Goal: Information Seeking & Learning: Learn about a topic

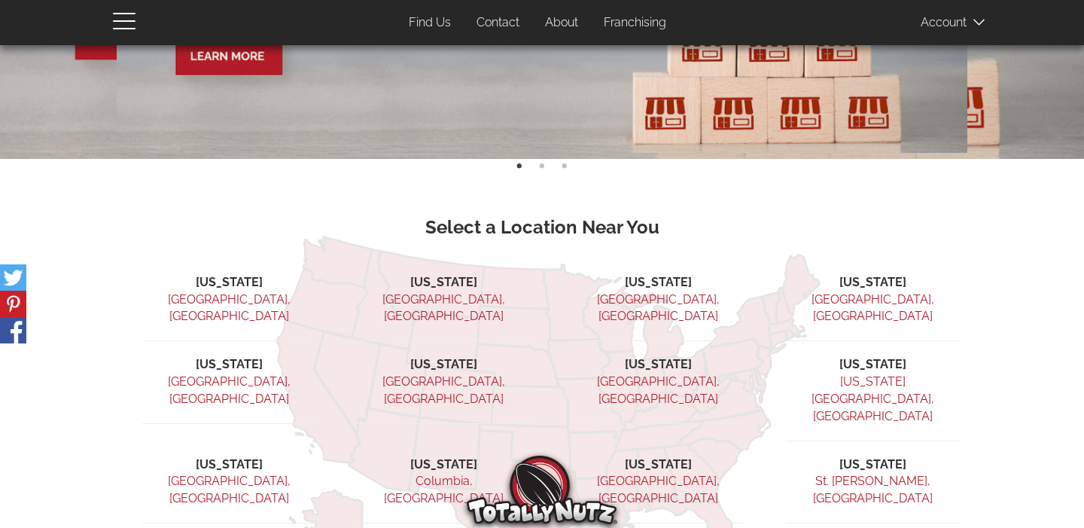
scroll to position [276, 0]
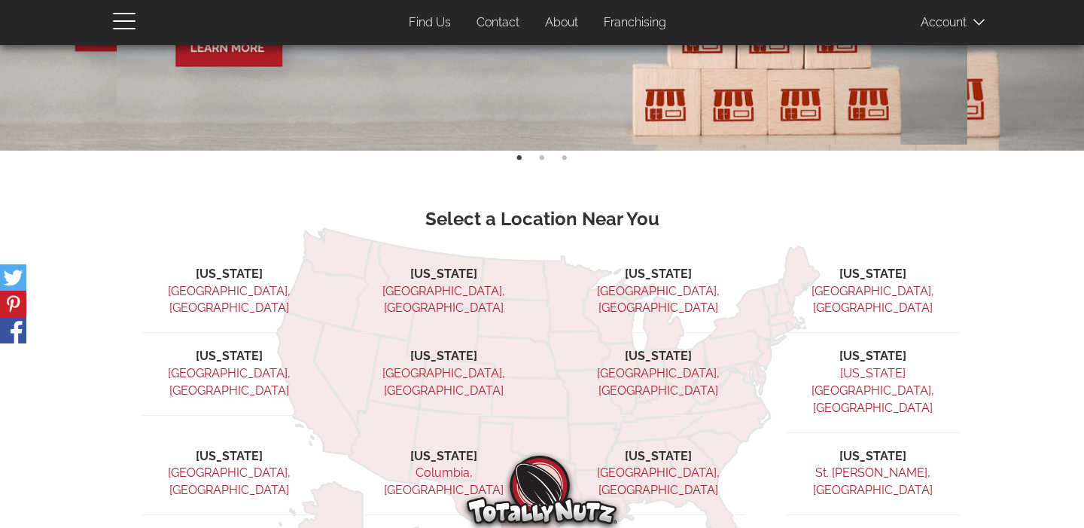
click at [671, 366] on link "Ridgefield, NJ" at bounding box center [658, 382] width 123 height 32
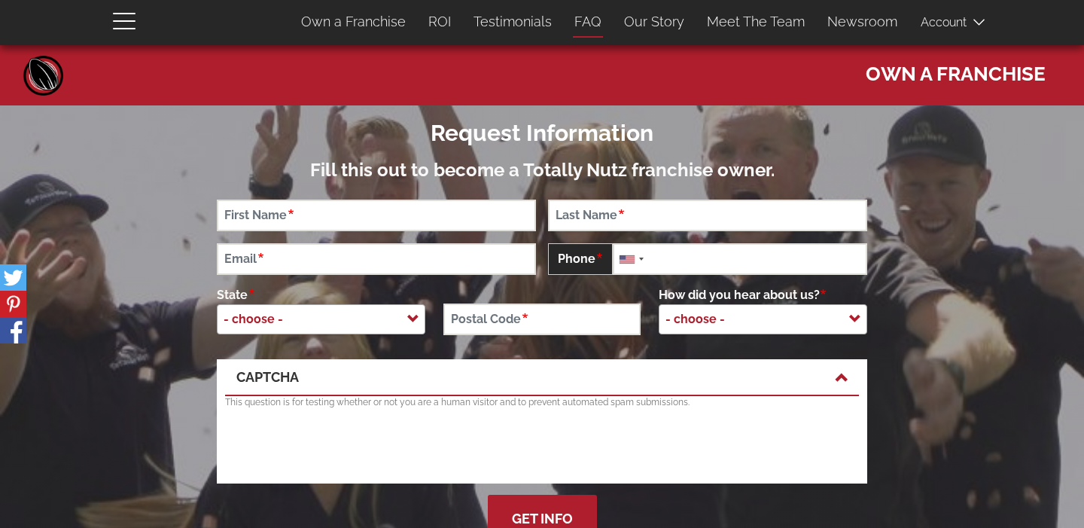
click at [595, 23] on link "FAQ" at bounding box center [588, 22] width 50 height 32
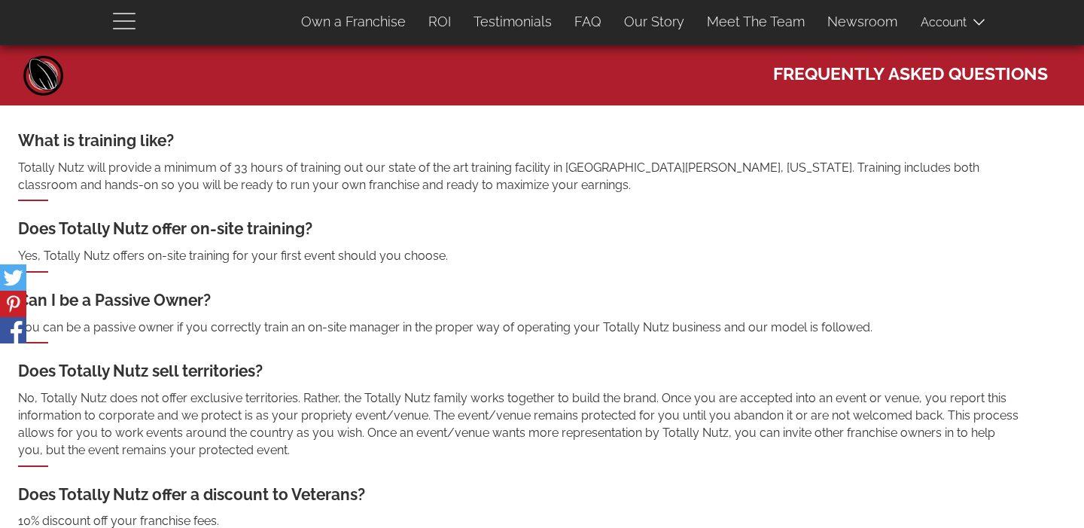
click at [131, 22] on span "button" at bounding box center [128, 20] width 30 height 18
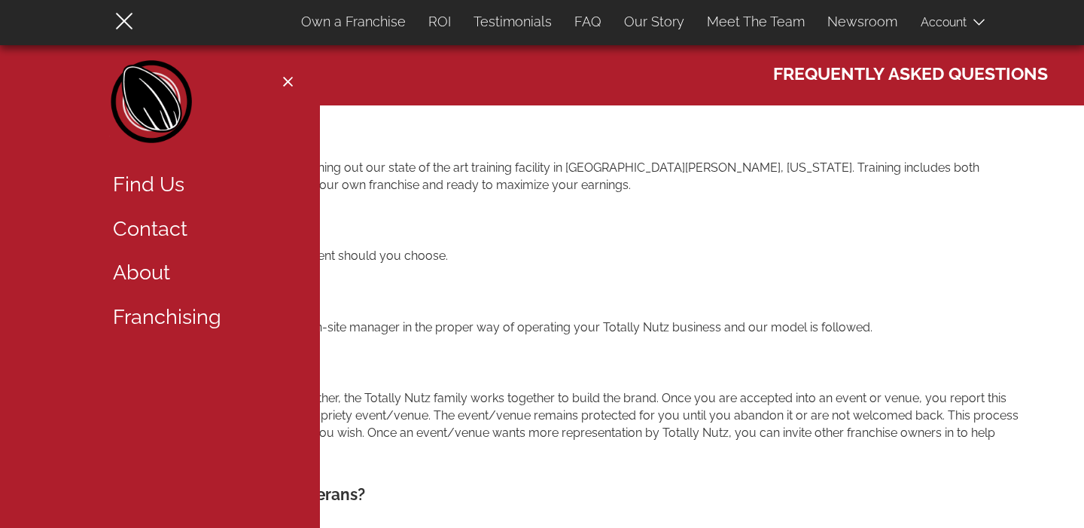
click at [166, 101] on link "Home" at bounding box center [152, 105] width 87 height 90
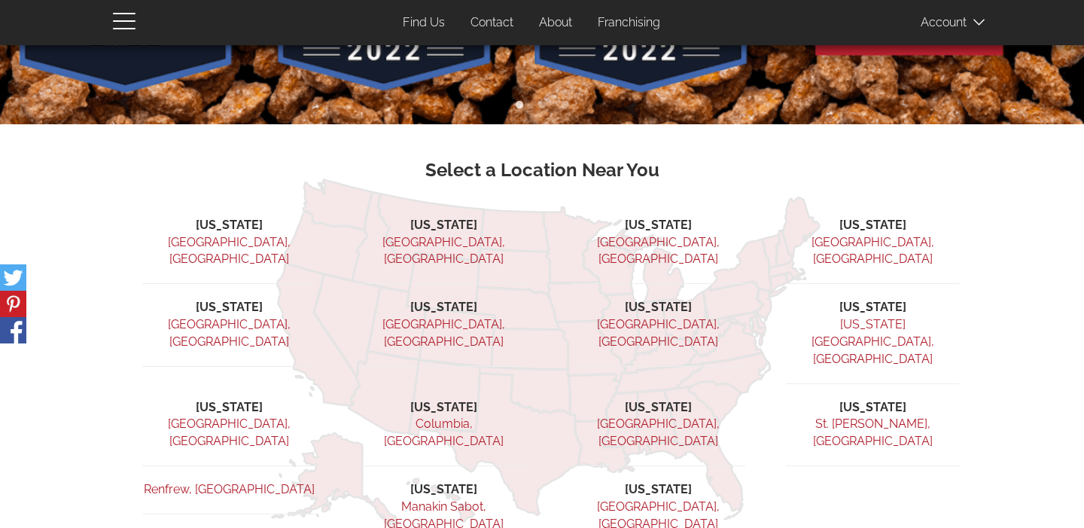
scroll to position [305, 0]
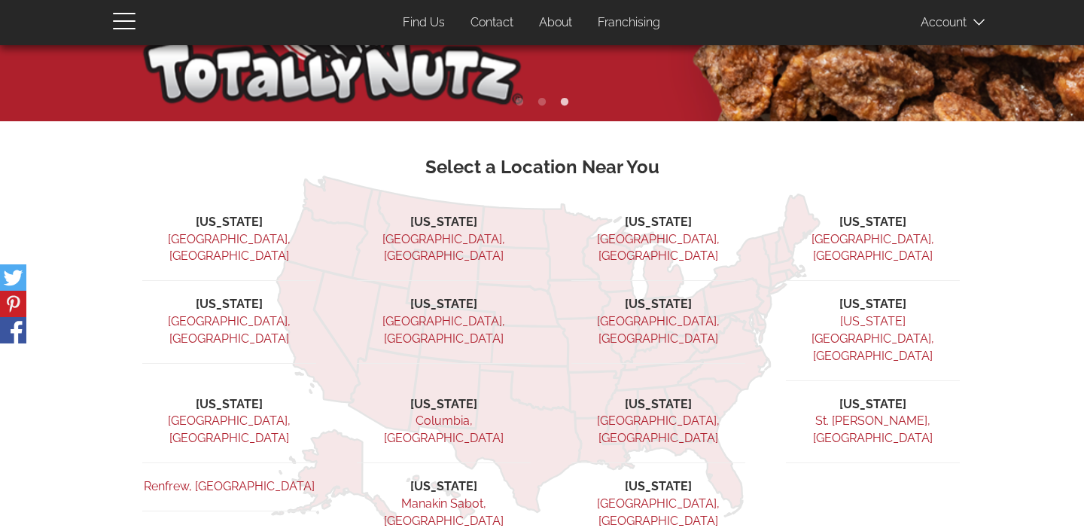
click at [665, 296] on li "[US_STATE]" at bounding box center [659, 304] width 174 height 17
click at [665, 314] on link "Ridgefield, NJ" at bounding box center [658, 330] width 123 height 32
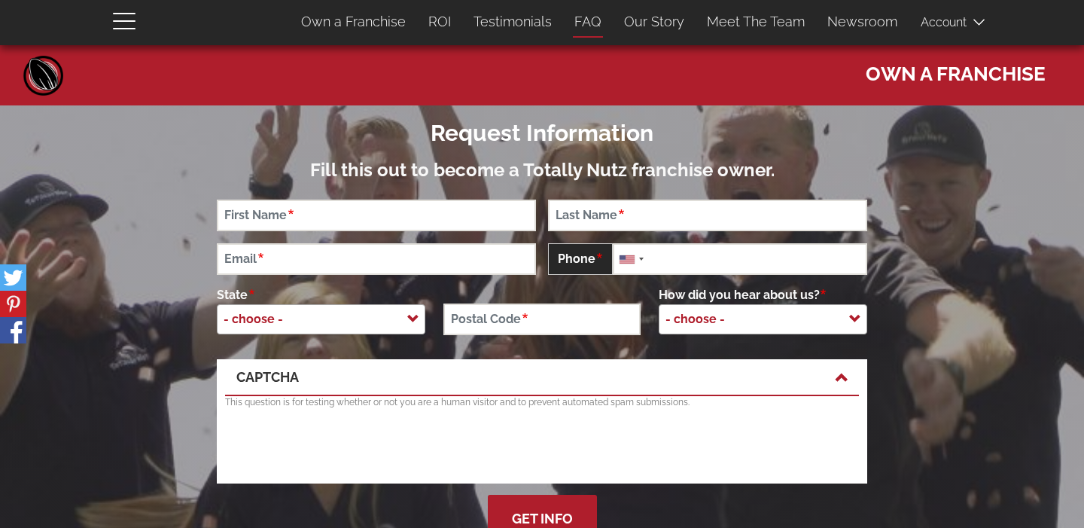
click at [591, 21] on link "FAQ" at bounding box center [588, 22] width 50 height 32
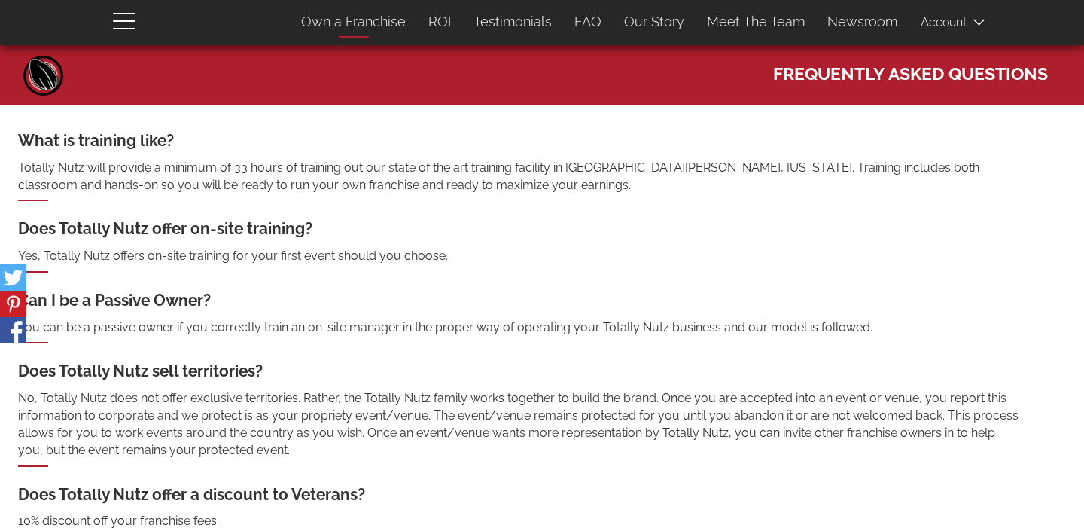
click at [401, 18] on link "Own a Franchise" at bounding box center [353, 22] width 127 height 32
click at [395, 18] on link "Own a Franchise" at bounding box center [353, 22] width 127 height 32
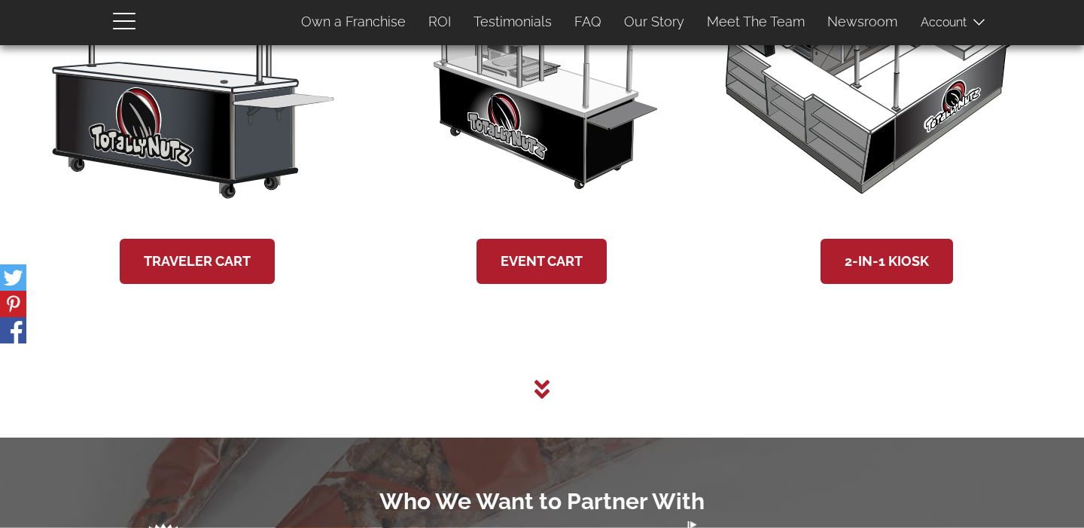
scroll to position [2821, 0]
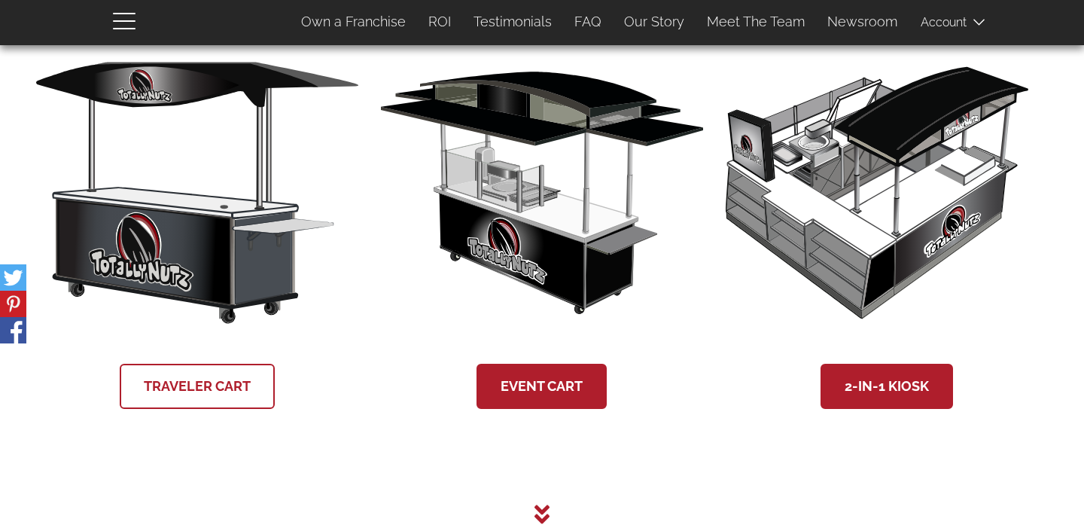
click at [185, 382] on link "Traveler Cart" at bounding box center [197, 386] width 155 height 45
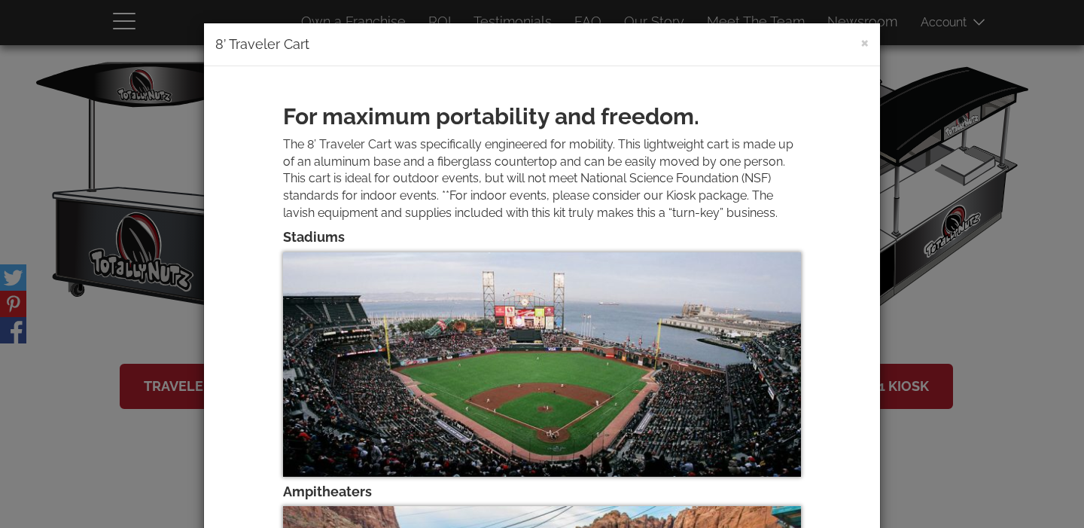
scroll to position [0, 0]
click at [865, 41] on button "×" at bounding box center [865, 42] width 8 height 18
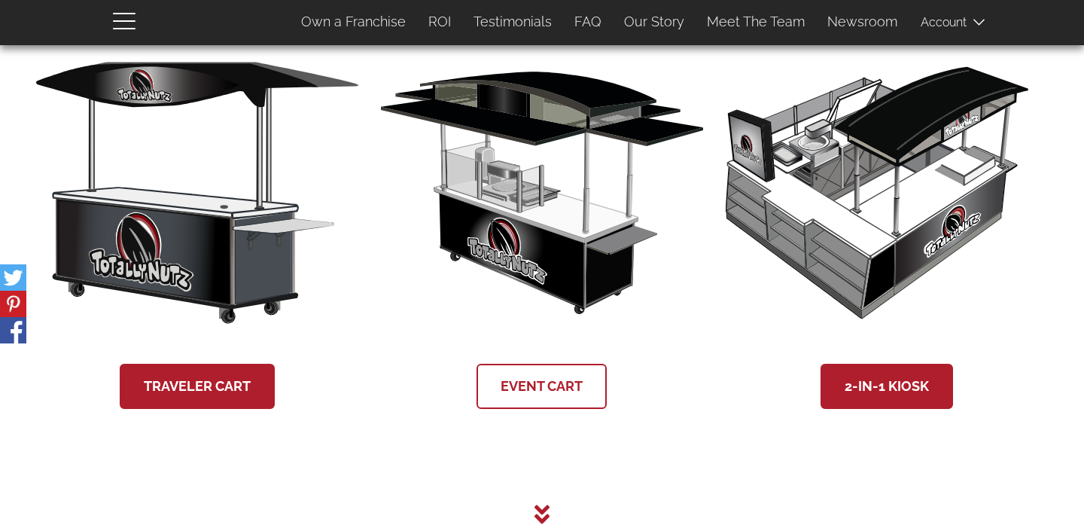
click at [539, 380] on link "Event Cart" at bounding box center [542, 386] width 130 height 45
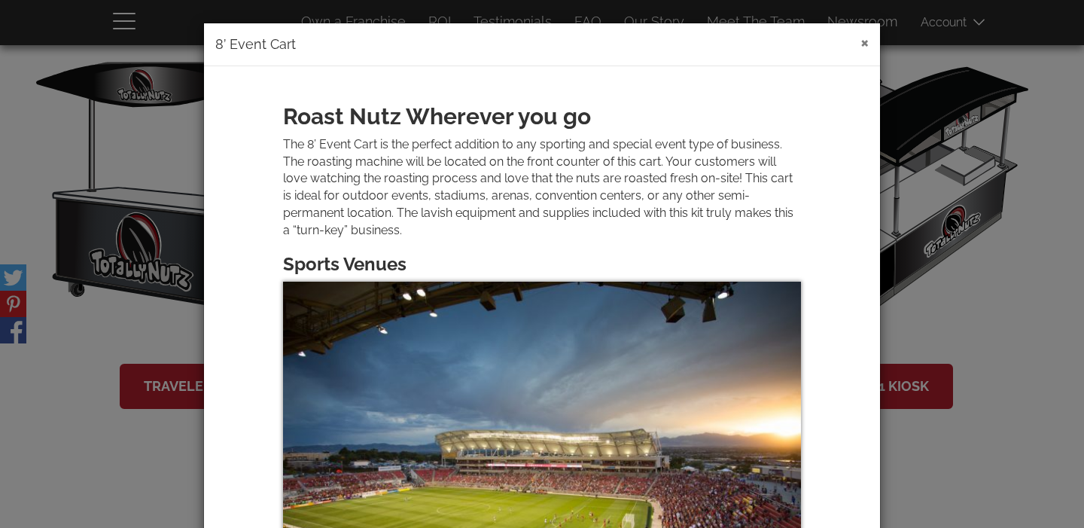
click at [867, 38] on button "×" at bounding box center [865, 42] width 8 height 18
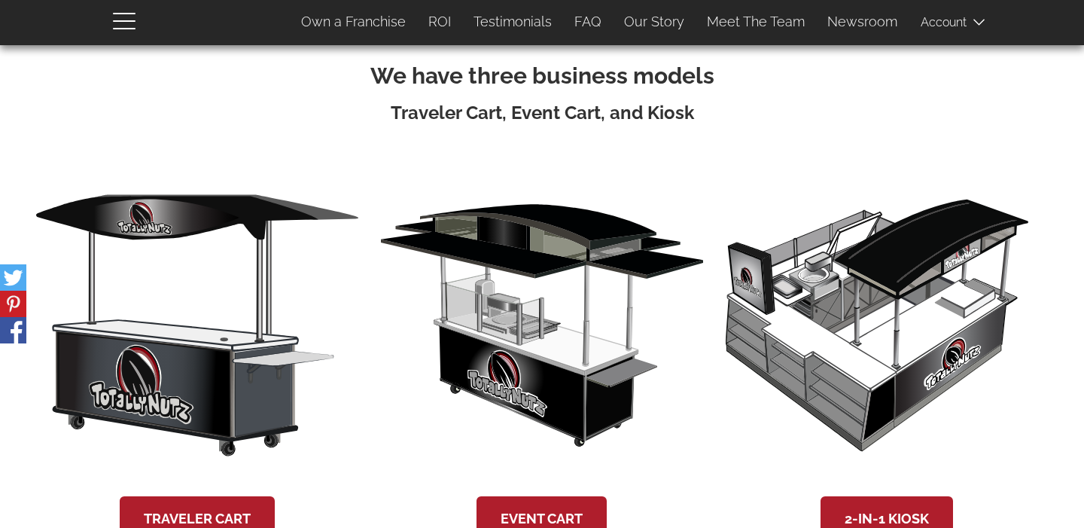
scroll to position [2706, 0]
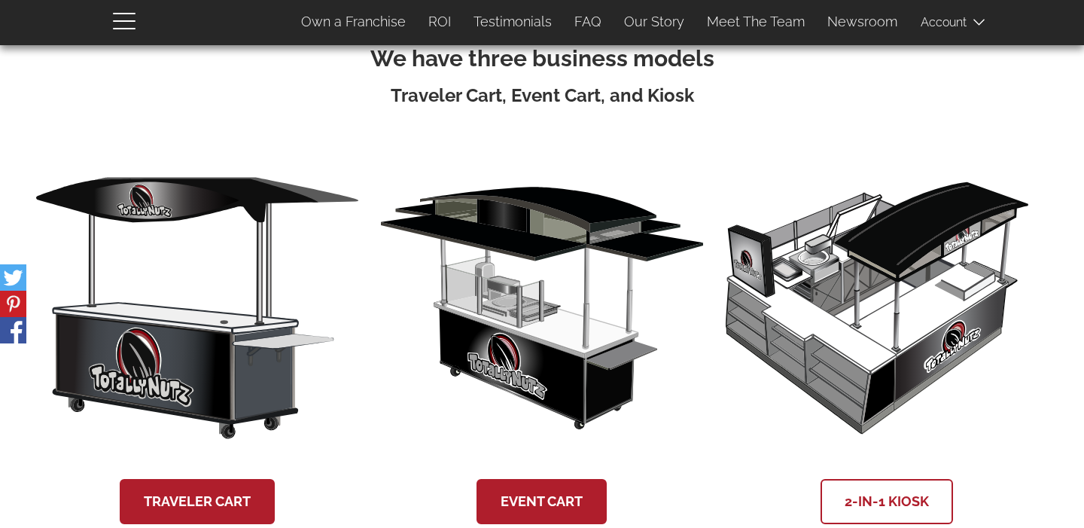
click at [902, 485] on link "2-in-1 Kiosk" at bounding box center [887, 501] width 133 height 45
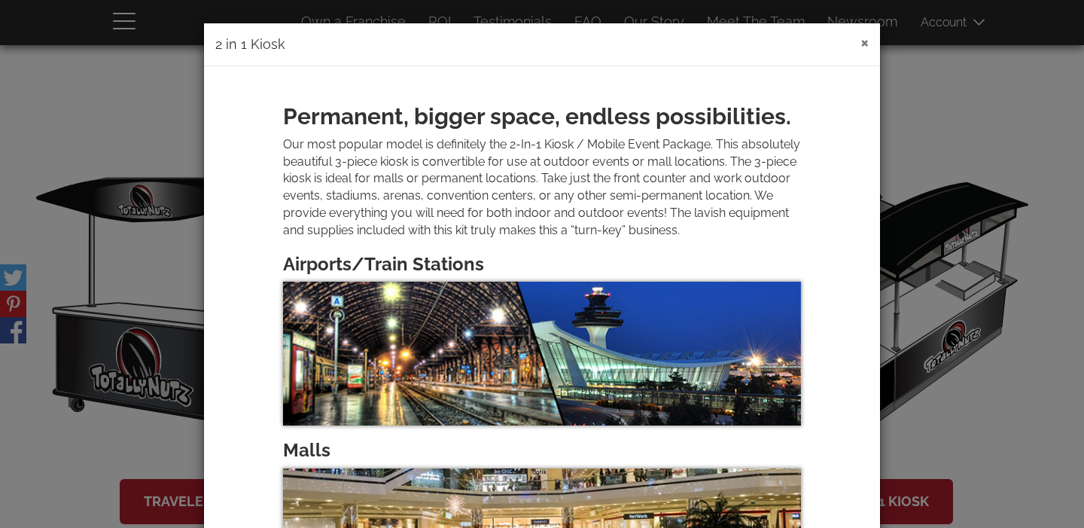
click at [864, 49] on button "×" at bounding box center [865, 42] width 8 height 18
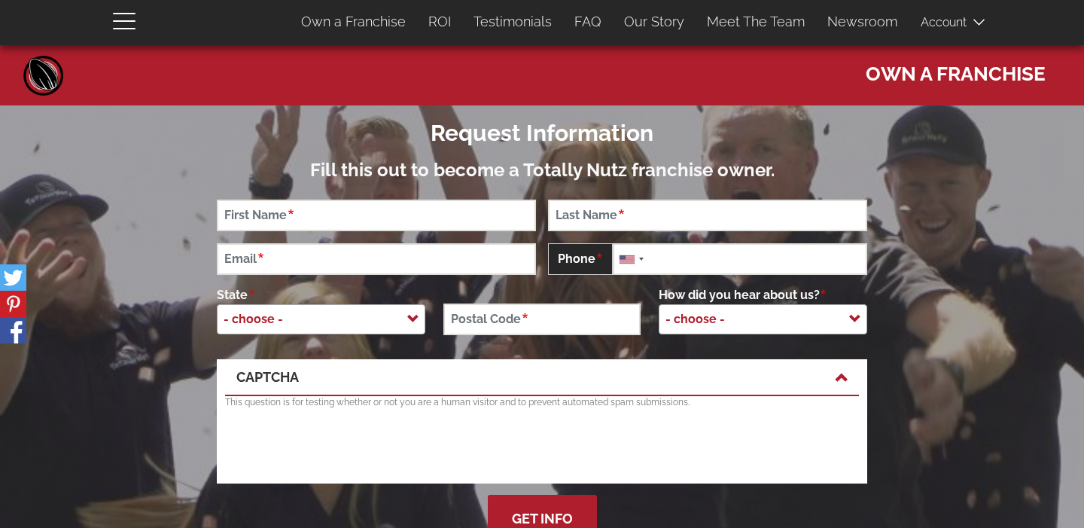
scroll to position [0, 0]
